Goal: Transaction & Acquisition: Subscribe to service/newsletter

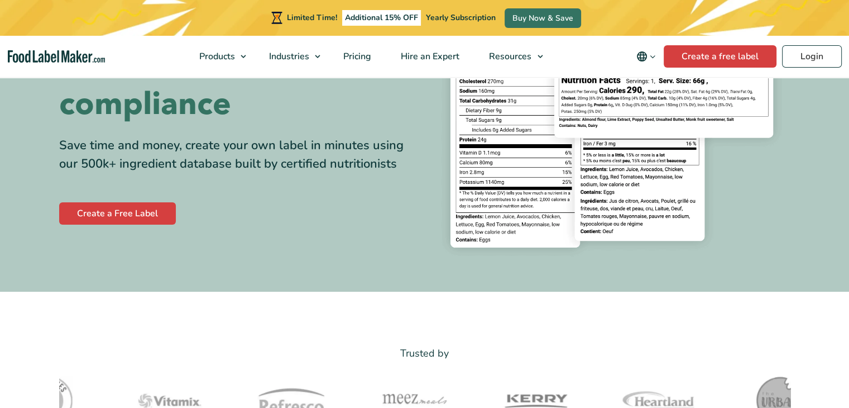
scroll to position [168, 0]
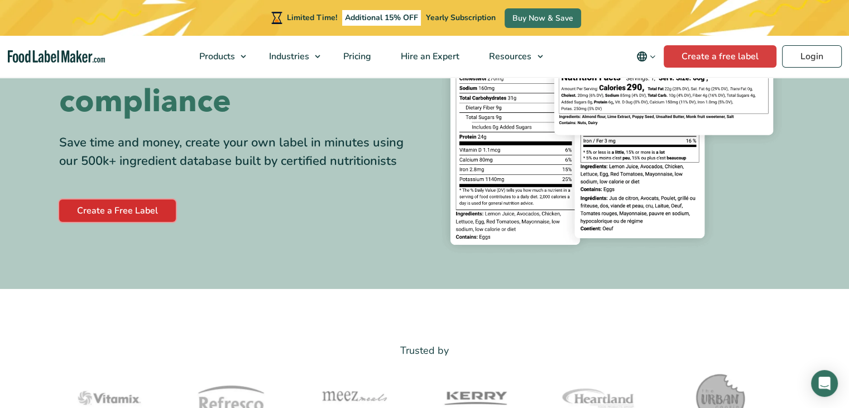
click at [108, 207] on link "Create a Free Label" at bounding box center [117, 210] width 117 height 22
